Goal: Task Accomplishment & Management: Use online tool/utility

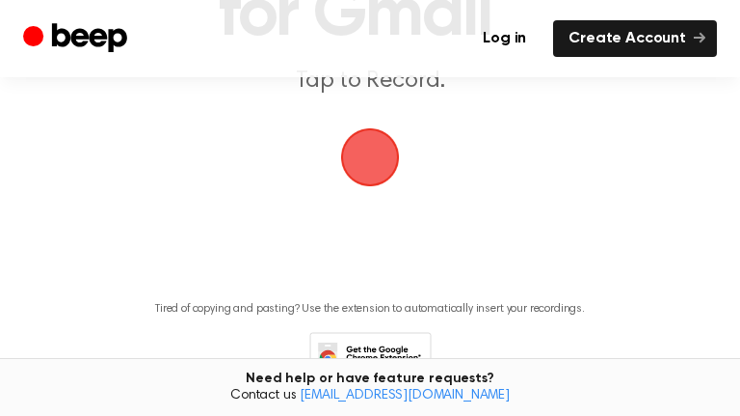
scroll to position [312, 0]
click at [362, 198] on span "button" at bounding box center [370, 157] width 81 height 81
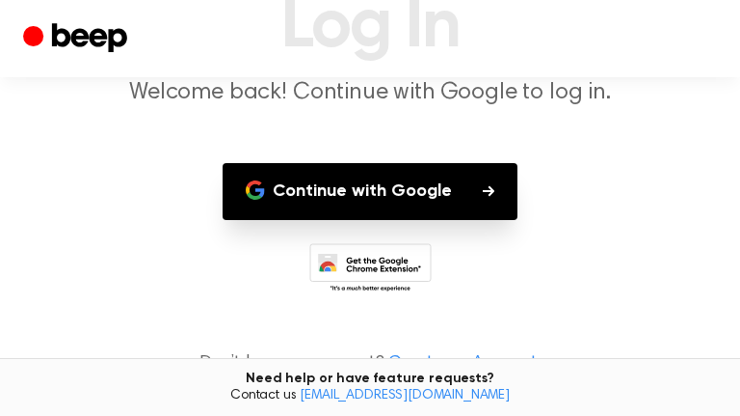
scroll to position [170, 0]
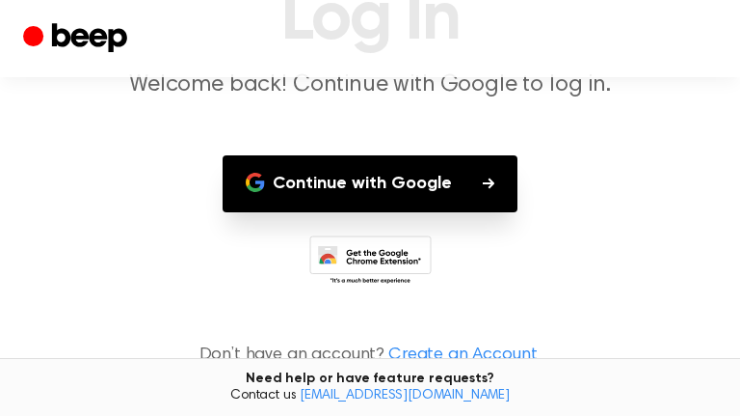
click at [340, 188] on button "Continue with Google" at bounding box center [370, 183] width 295 height 57
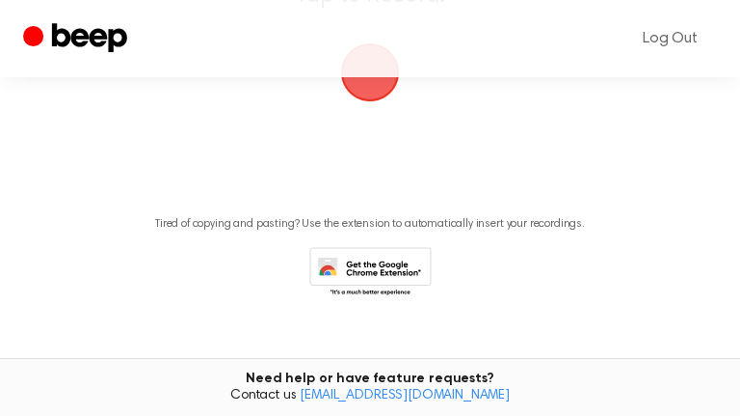
scroll to position [404, 0]
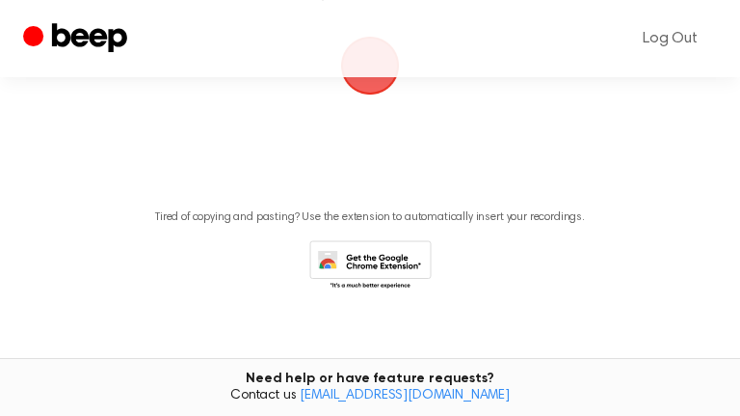
click at [351, 95] on span "button" at bounding box center [370, 66] width 59 height 59
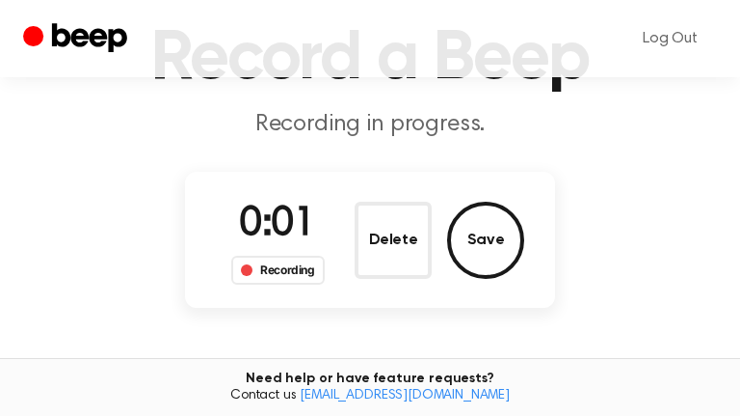
scroll to position [127, 0]
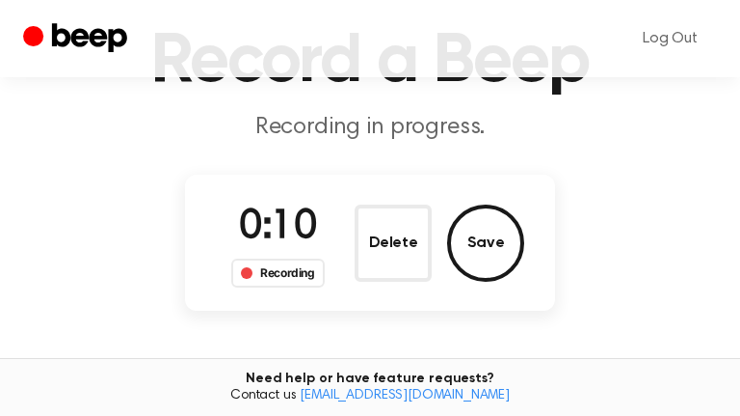
click at [276, 258] on div "Recording" at bounding box center [278, 272] width 94 height 29
click at [249, 268] on span at bounding box center [247, 273] width 12 height 12
click at [247, 268] on span at bounding box center [247, 273] width 12 height 12
click at [261, 236] on span "0:12" at bounding box center [277, 227] width 77 height 40
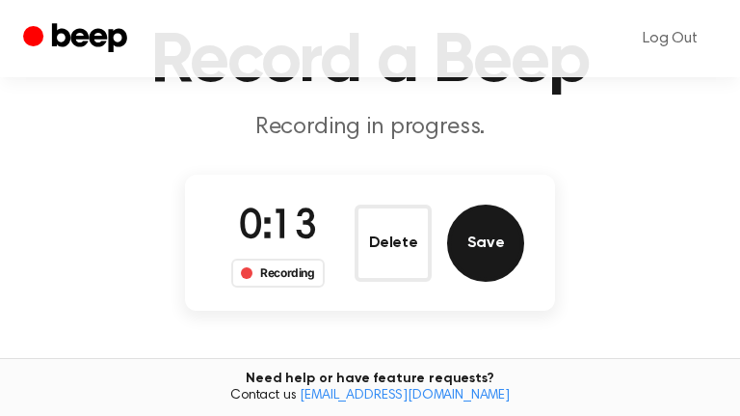
click at [515, 250] on button "Save" at bounding box center [485, 242] width 77 height 77
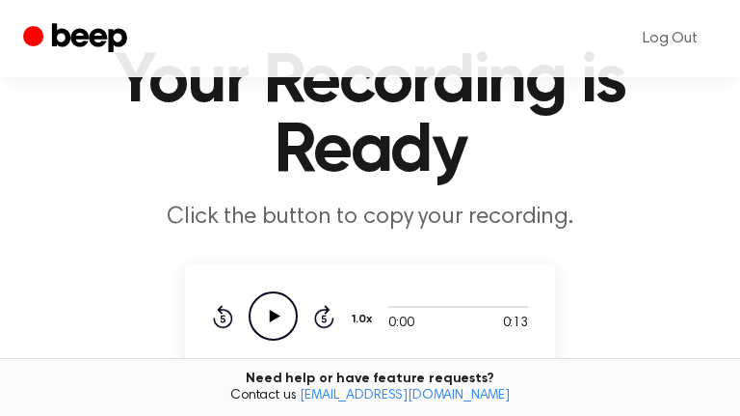
scroll to position [100, 0]
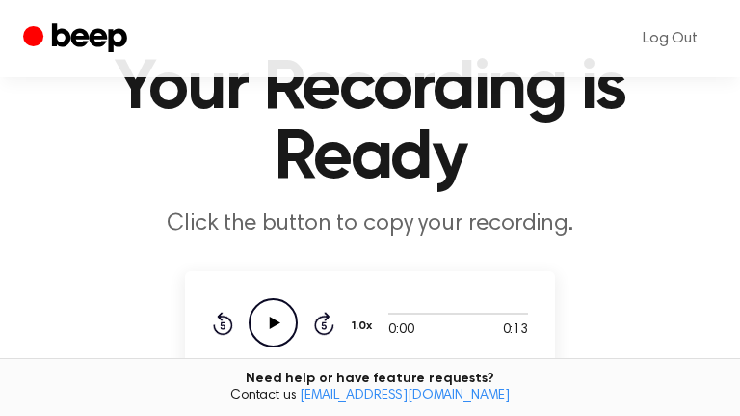
click at [282, 316] on icon "Play Audio" at bounding box center [273, 322] width 49 height 49
click at [268, 317] on icon "Pause Audio" at bounding box center [273, 322] width 49 height 49
drag, startPoint x: 406, startPoint y: 316, endPoint x: 443, endPoint y: 312, distance: 36.8
click at [443, 312] on div at bounding box center [459, 312] width 140 height 15
click at [439, 317] on div at bounding box center [459, 312] width 140 height 15
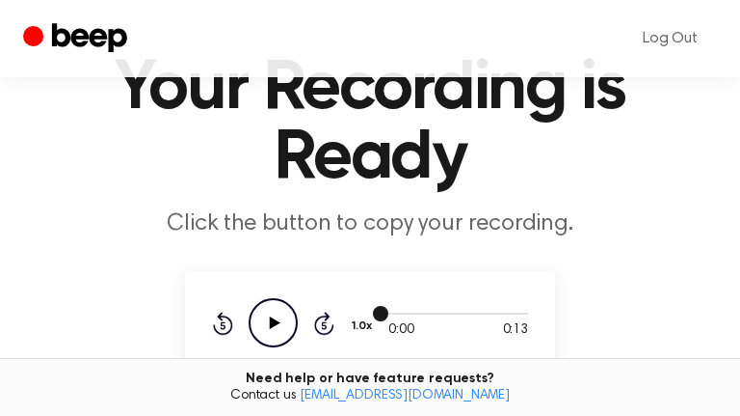
click at [438, 308] on div at bounding box center [459, 312] width 140 height 15
click at [316, 326] on icon at bounding box center [324, 322] width 20 height 23
click at [324, 332] on icon at bounding box center [324, 322] width 20 height 23
click at [277, 320] on icon at bounding box center [275, 322] width 11 height 13
click at [288, 323] on icon "Play Audio" at bounding box center [273, 322] width 49 height 49
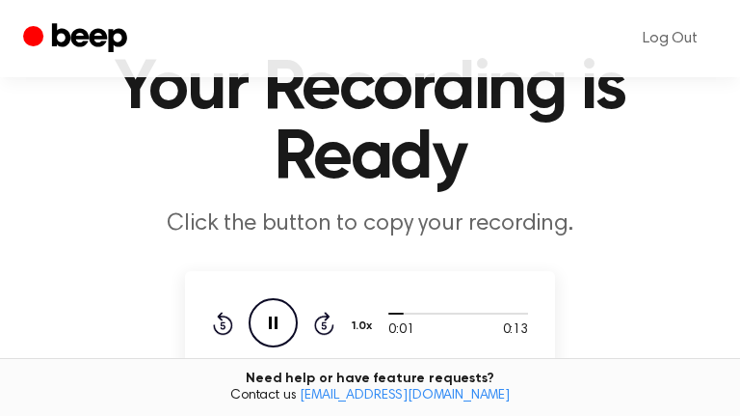
click at [283, 321] on icon "Pause Audio" at bounding box center [273, 322] width 49 height 49
click at [675, 33] on link "Log Out" at bounding box center [671, 38] width 94 height 46
